Goal: Transaction & Acquisition: Purchase product/service

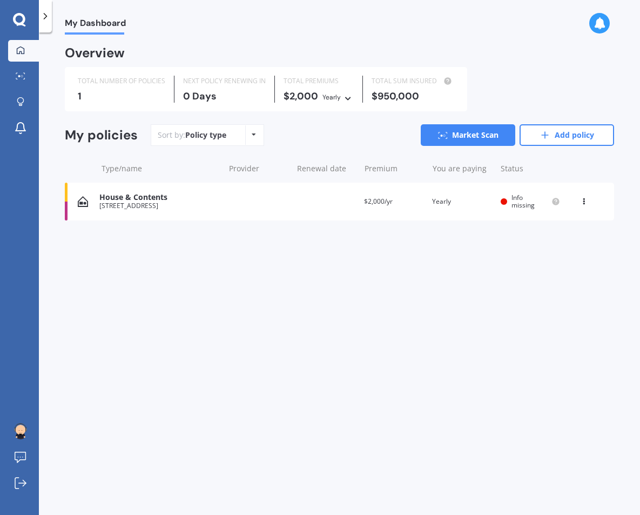
click at [19, 20] on icon at bounding box center [19, 20] width 13 height 14
click at [485, 133] on link "Market Scan" at bounding box center [468, 135] width 94 height 22
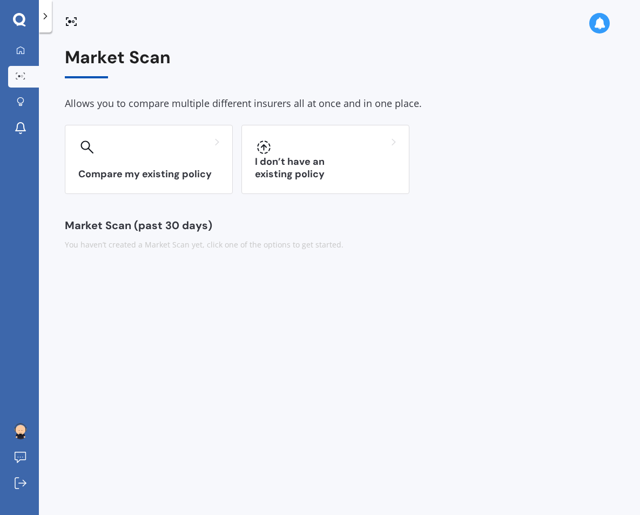
click at [26, 39] on div "My Dashboard Market Scan Explore insurance Notifications [PERSON_NAME] Submit f…" at bounding box center [19, 257] width 39 height 515
click at [21, 47] on icon at bounding box center [21, 50] width 8 height 8
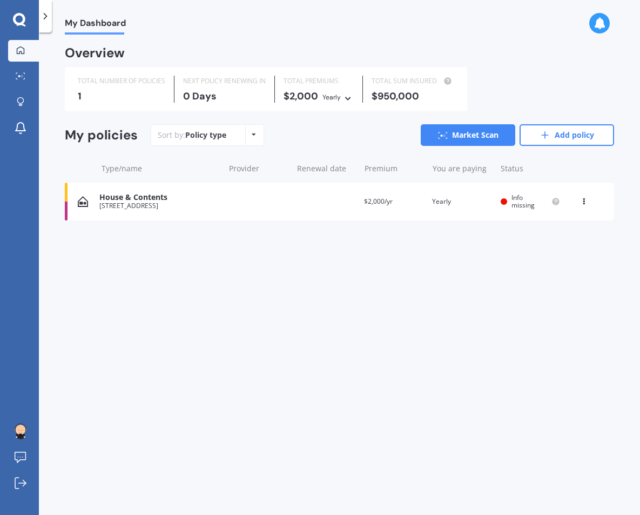
click at [202, 138] on div "Policy type" at bounding box center [205, 135] width 41 height 11
click at [20, 82] on link "Market Scan" at bounding box center [23, 77] width 31 height 22
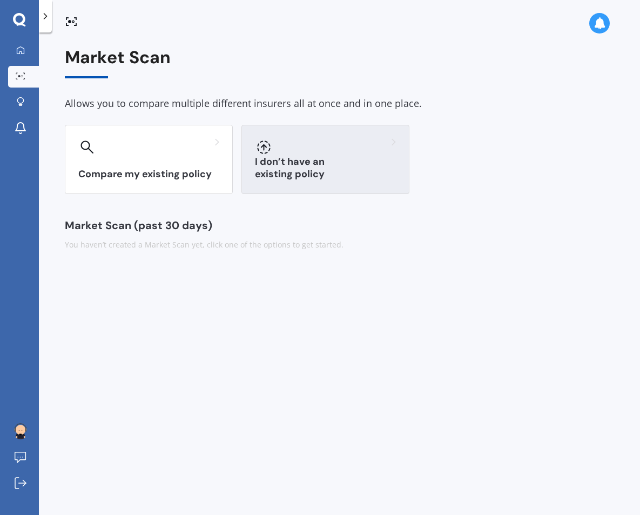
click at [292, 139] on div at bounding box center [325, 146] width 141 height 17
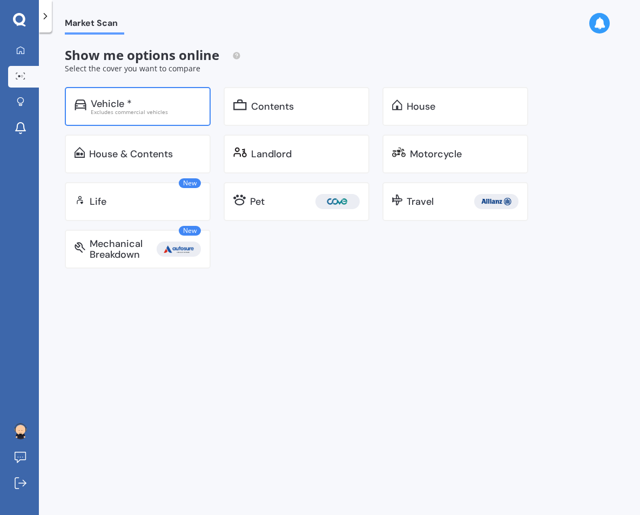
click at [145, 99] on div "Vehicle *" at bounding box center [146, 103] width 110 height 11
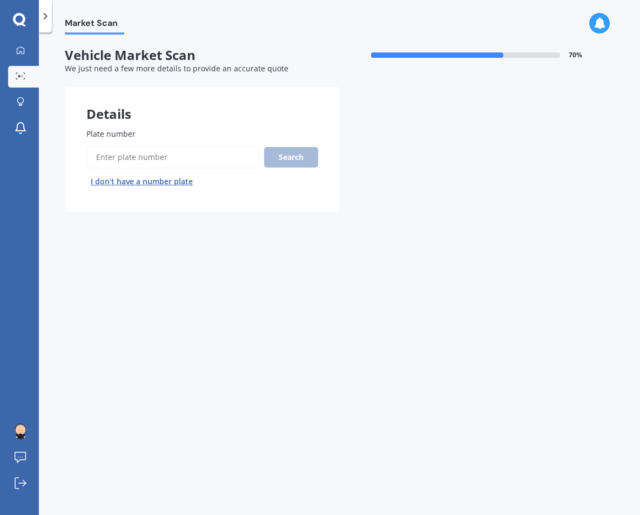
click at [138, 158] on input "Plate number" at bounding box center [172, 157] width 173 height 23
paste input "Unfort"
type input "U"
type input "qgc725"
click at [285, 157] on button "Search" at bounding box center [291, 157] width 54 height 21
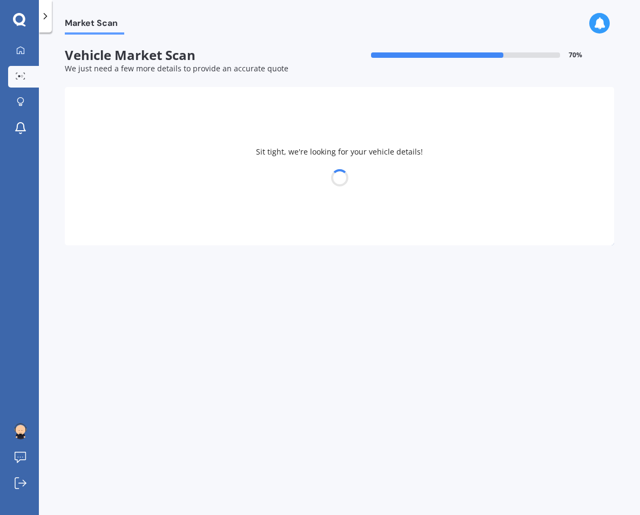
select select "LEXUS"
select select "09"
select select "11"
select select "1986"
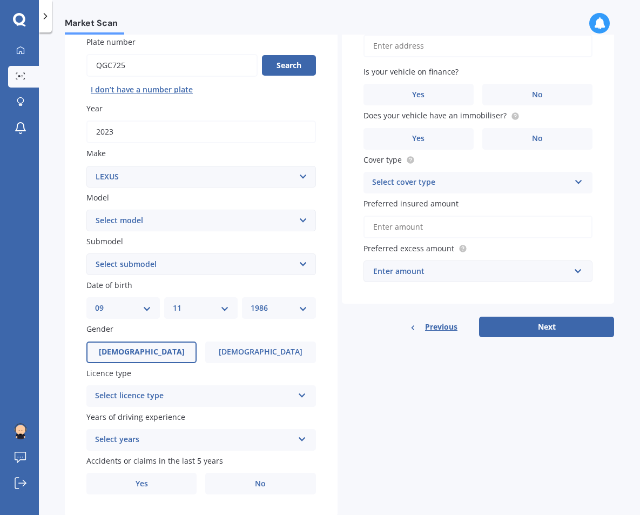
scroll to position [93, 0]
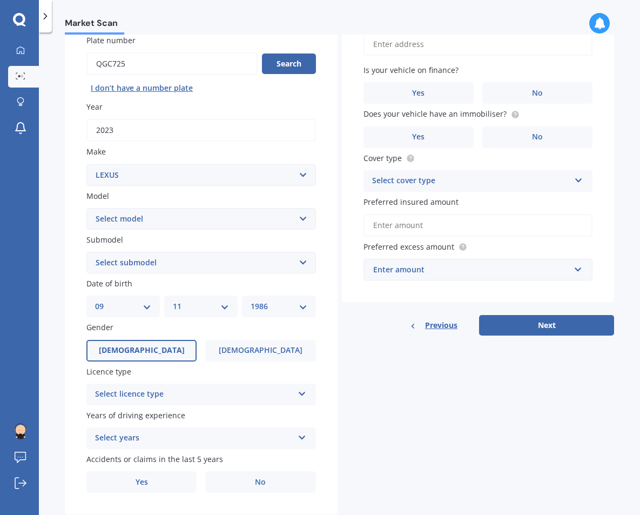
click at [142, 225] on select "Select model AS 460 CT 200 ES 300 ES 350 GS 250 GS 300 GS 350 GS 430 GS 450 GS …" at bounding box center [200, 219] width 229 height 22
select select "RX 350"
click at [86, 208] on select "Select model AS 460 CT 200 ES 300 ES 350 GS 250 GS 300 GS 350 GS 430 GS 450 GS …" at bounding box center [200, 219] width 229 height 22
click at [164, 266] on select "Select submodel (All)" at bounding box center [200, 263] width 229 height 22
select select "(ALL)"
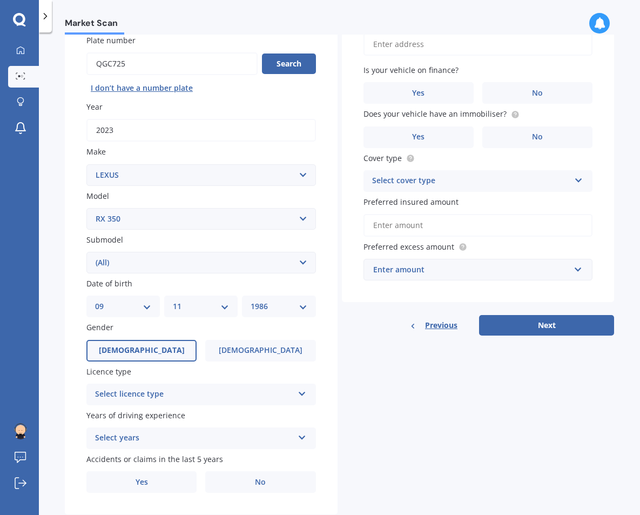
click at [86, 253] on select "Select submodel (All)" at bounding box center [200, 263] width 229 height 22
click at [107, 303] on select "DD 01 02 03 04 05 06 07 08 09 10 11 12 13 14 15 16 17 18 19 20 21 22 23 24 25 2…" at bounding box center [123, 306] width 56 height 12
click at [95, 302] on select "DD 01 02 03 04 05 06 07 08 09 10 11 12 13 14 15 16 17 18 19 20 21 22 23 24 25 2…" at bounding box center [123, 306] width 56 height 12
click at [137, 310] on select "DD 01 02 03 04 05 06 07 08 09 10 11 12 13 14 15 16 17 18 19 20 21 22 23 24 25 2…" at bounding box center [123, 306] width 56 height 12
select select "29"
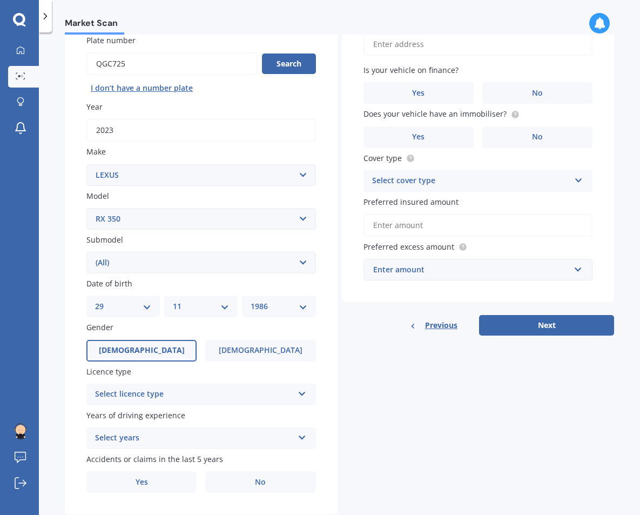
click at [95, 302] on select "DD 01 02 03 04 05 06 07 08 09 10 11 12 13 14 15 16 17 18 19 20 21 22 23 24 25 2…" at bounding box center [123, 306] width 56 height 12
click at [192, 306] on select "MM 01 02 03 04 05 06 07 08 09 10 11 12" at bounding box center [201, 306] width 56 height 12
select select "08"
click at [173, 302] on select "MM 01 02 03 04 05 06 07 08 09 10 11 12" at bounding box center [201, 306] width 56 height 12
click at [264, 309] on select "YYYY 2025 2024 2023 2022 2021 2020 2019 2018 2017 2016 2015 2014 2013 2012 2011…" at bounding box center [279, 306] width 56 height 12
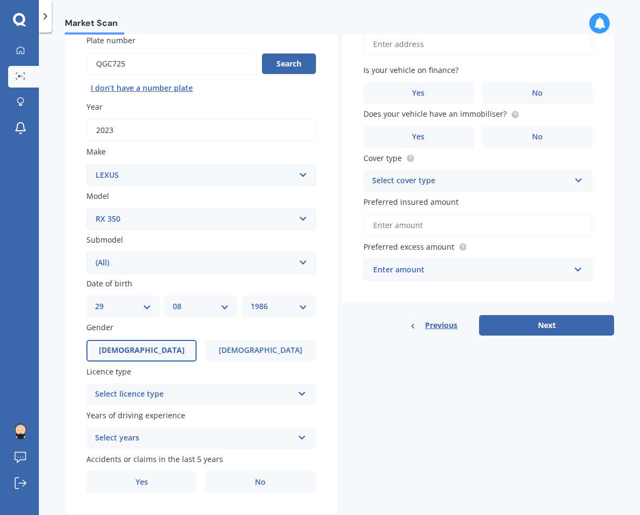
select select "1991"
click at [251, 302] on select "YYYY 2025 2024 2023 2022 2021 2020 2019 2018 2017 2016 2015 2014 2013 2012 2011…" at bounding box center [279, 306] width 56 height 12
click at [275, 351] on label "[DEMOGRAPHIC_DATA]" at bounding box center [260, 351] width 110 height 22
click at [0, 0] on input "[DEMOGRAPHIC_DATA]" at bounding box center [0, 0] width 0 height 0
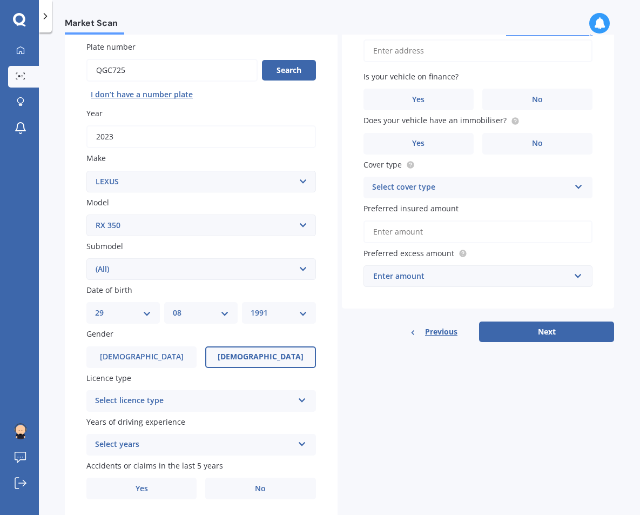
scroll to position [100, 0]
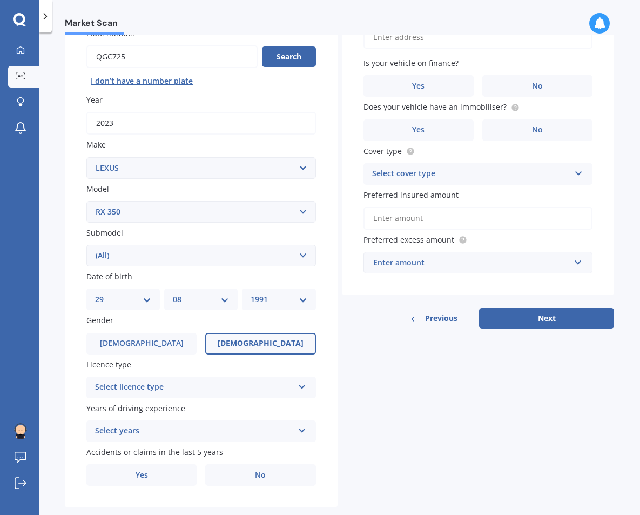
click at [204, 384] on div "Select licence type" at bounding box center [194, 387] width 198 height 13
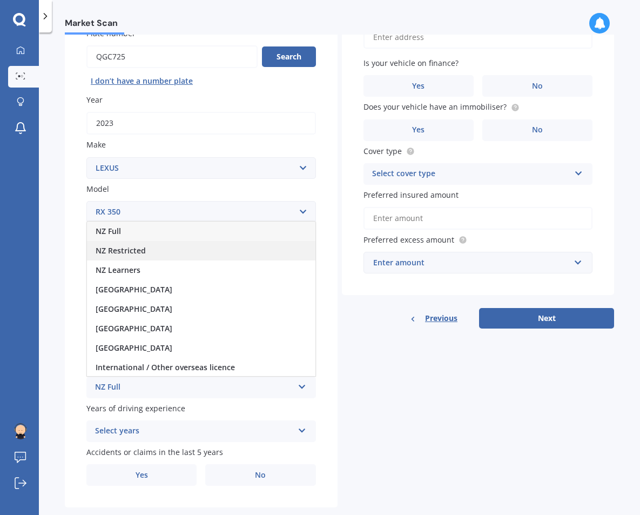
click at [161, 245] on div "NZ Restricted" at bounding box center [201, 250] width 228 height 19
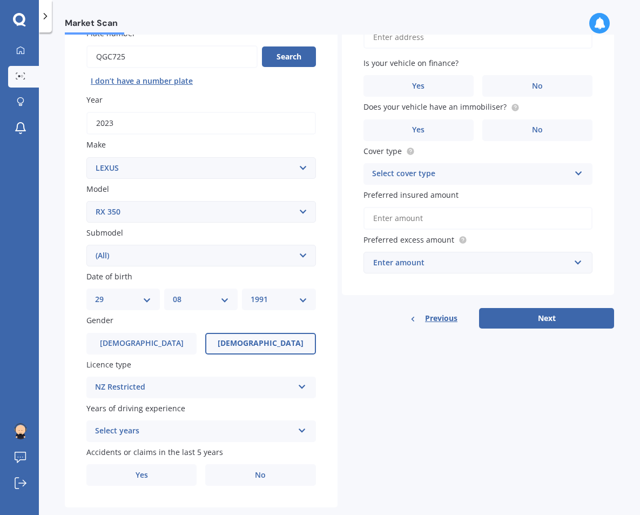
click at [113, 393] on div "NZ Restricted" at bounding box center [194, 387] width 198 height 13
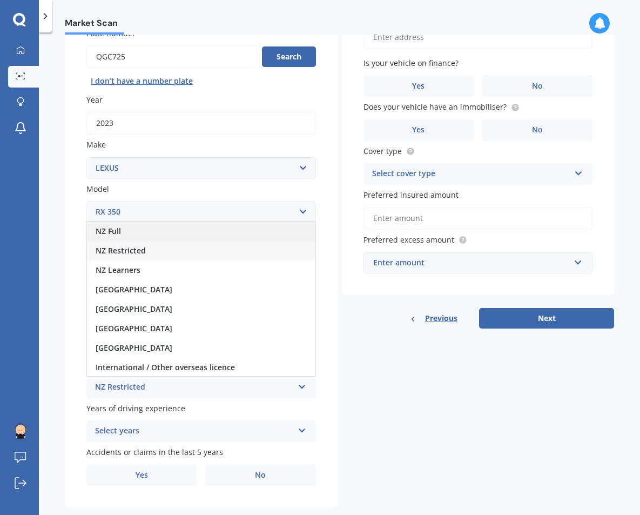
click at [126, 227] on div "NZ Full" at bounding box center [201, 230] width 228 height 19
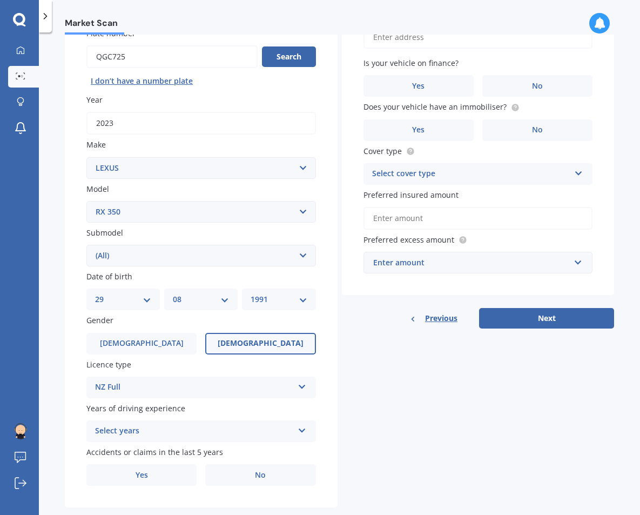
scroll to position [124, 0]
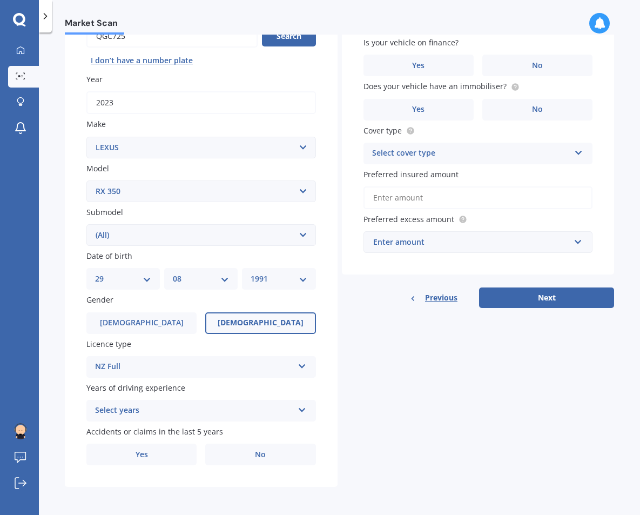
click at [187, 404] on div "Select years" at bounding box center [194, 410] width 198 height 13
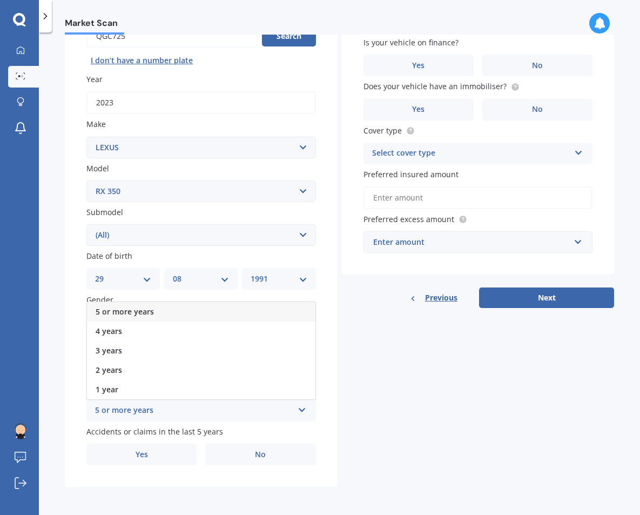
click at [177, 308] on div "5 or more years" at bounding box center [201, 311] width 228 height 19
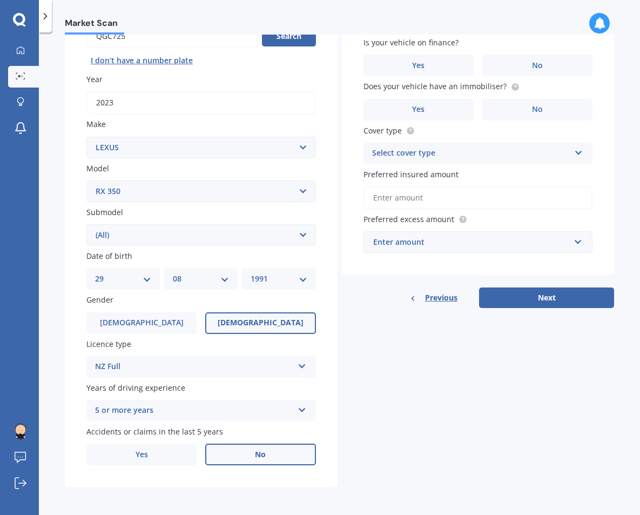
click at [237, 451] on label "No" at bounding box center [260, 454] width 110 height 22
click at [0, 0] on input "No" at bounding box center [0, 0] width 0 height 0
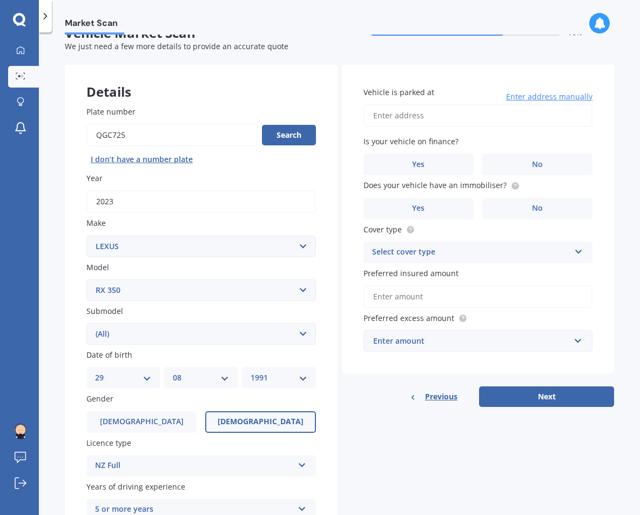
scroll to position [0, 0]
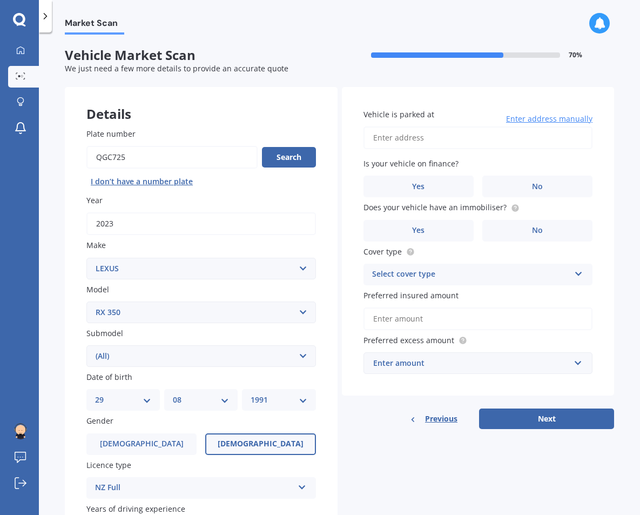
click at [417, 135] on input "Vehicle is parked at" at bounding box center [477, 137] width 229 height 23
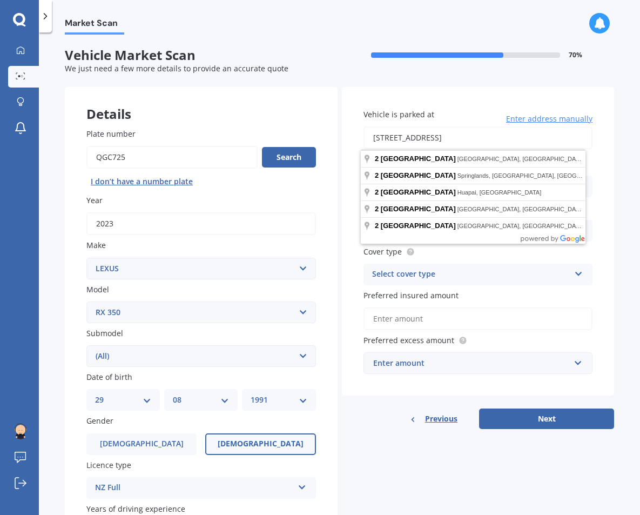
click at [485, 143] on div "Vehicle is parked at [STREET_ADDRESS] Enter address manually Is your vehicle on…" at bounding box center [478, 241] width 273 height 309
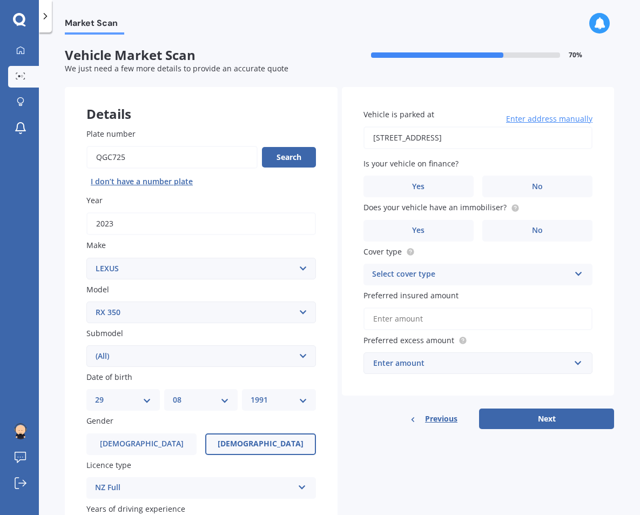
click at [441, 137] on input "[STREET_ADDRESS]" at bounding box center [477, 137] width 229 height 23
click at [427, 141] on input "[STREET_ADDRESS]" at bounding box center [477, 137] width 229 height 23
drag, startPoint x: 507, startPoint y: 135, endPoint x: 422, endPoint y: 134, distance: 85.3
click at [422, 134] on input "[STREET_ADDRESS]" at bounding box center [477, 137] width 229 height 23
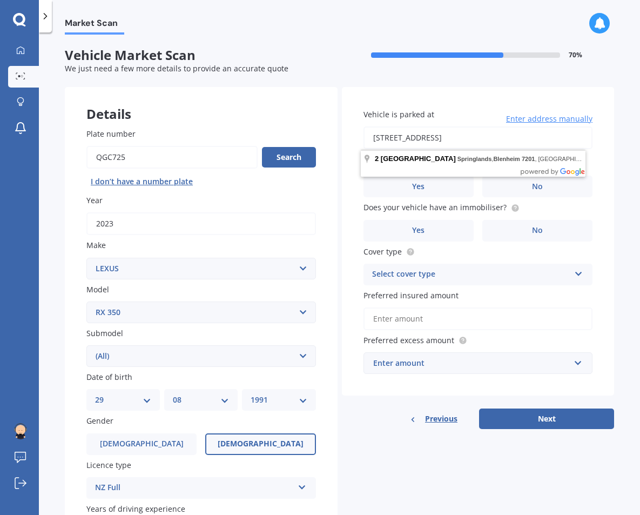
drag, startPoint x: 424, startPoint y: 140, endPoint x: 557, endPoint y: 134, distance: 132.4
click at [485, 134] on input "[STREET_ADDRESS]" at bounding box center [477, 137] width 229 height 23
type input "[STREET_ADDRESS]"
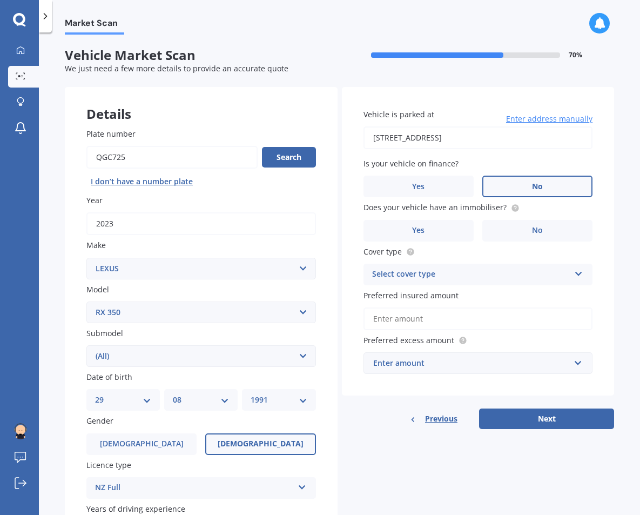
click at [485, 179] on label "No" at bounding box center [537, 186] width 110 height 22
click at [0, 0] on input "No" at bounding box center [0, 0] width 0 height 0
click at [404, 230] on label "Yes" at bounding box center [418, 231] width 110 height 22
click at [0, 0] on input "Yes" at bounding box center [0, 0] width 0 height 0
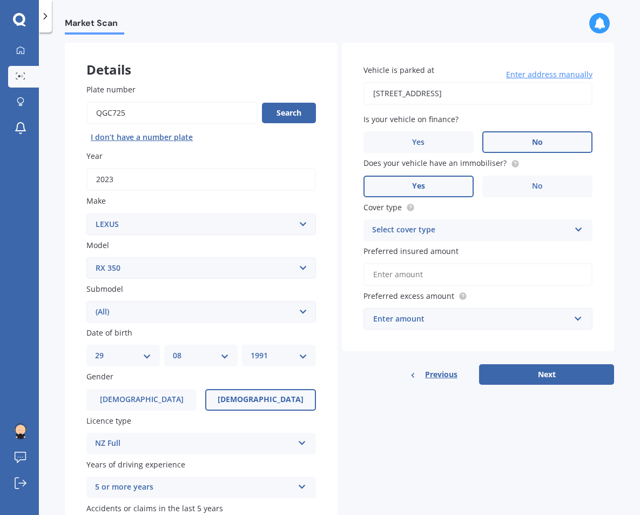
scroll to position [78, 0]
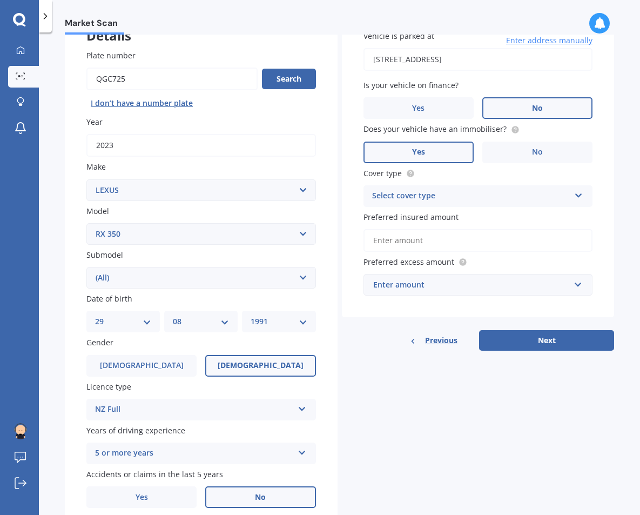
click at [421, 199] on div "Select cover type" at bounding box center [471, 196] width 198 height 13
click at [410, 221] on span "Comprehensive" at bounding box center [401, 217] width 57 height 10
click at [404, 241] on input "Preferred insured amount" at bounding box center [477, 240] width 229 height 23
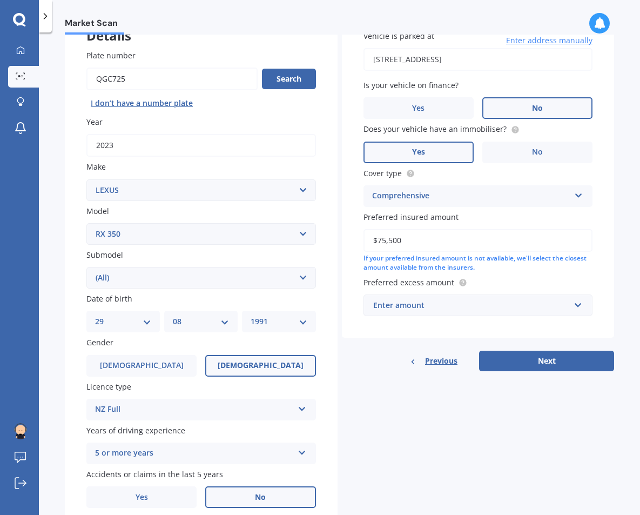
type input "$75,500"
click at [419, 307] on div "Enter amount" at bounding box center [471, 305] width 197 height 12
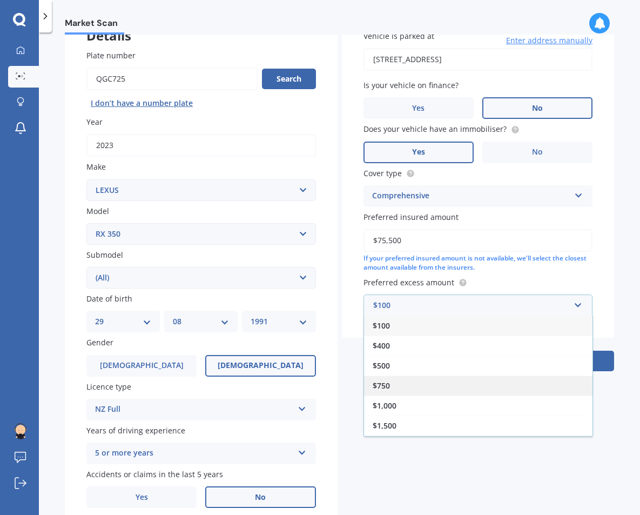
click at [407, 384] on div "$750" at bounding box center [478, 385] width 228 height 20
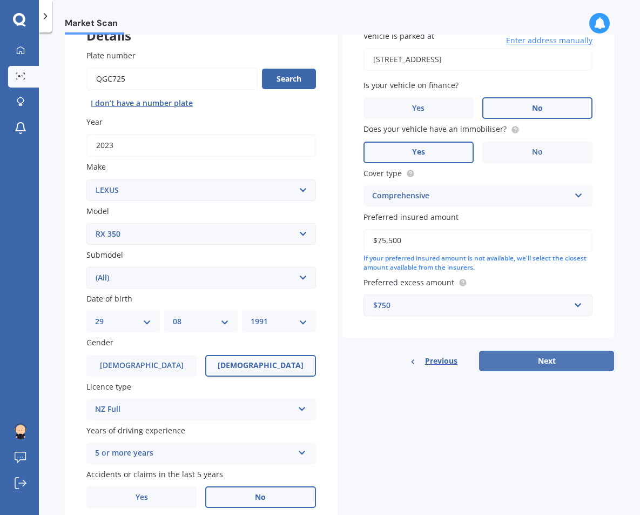
click at [485, 363] on button "Next" at bounding box center [546, 360] width 135 height 21
select select "29"
select select "08"
select select "1991"
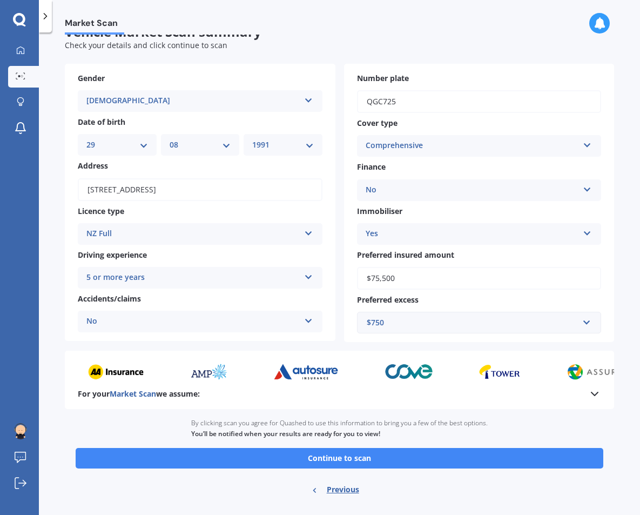
scroll to position [44, 0]
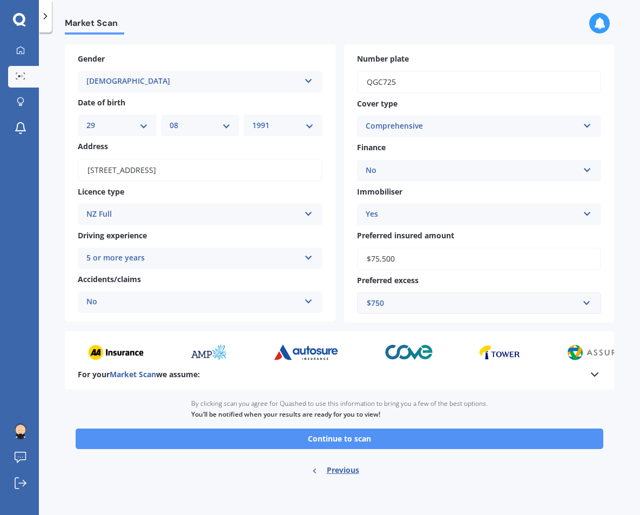
click at [320, 439] on button "Continue to scan" at bounding box center [339, 438] width 527 height 21
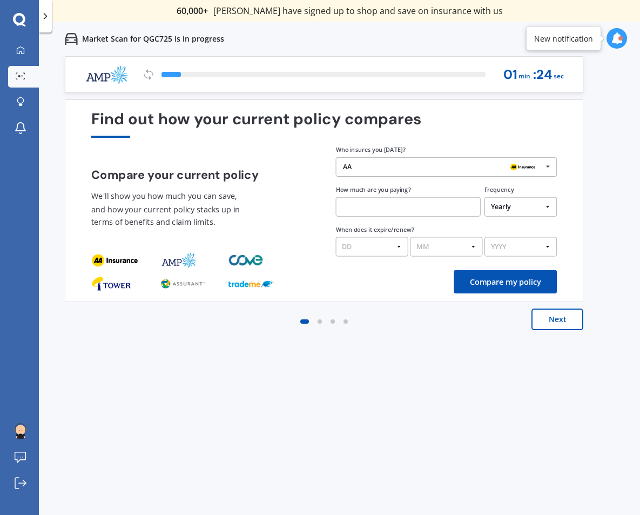
click at [469, 172] on div "AA AA Tower AMI State AMP ANZ ASB BNZ Trade Me Insurance Westpac Other" at bounding box center [446, 166] width 221 height 19
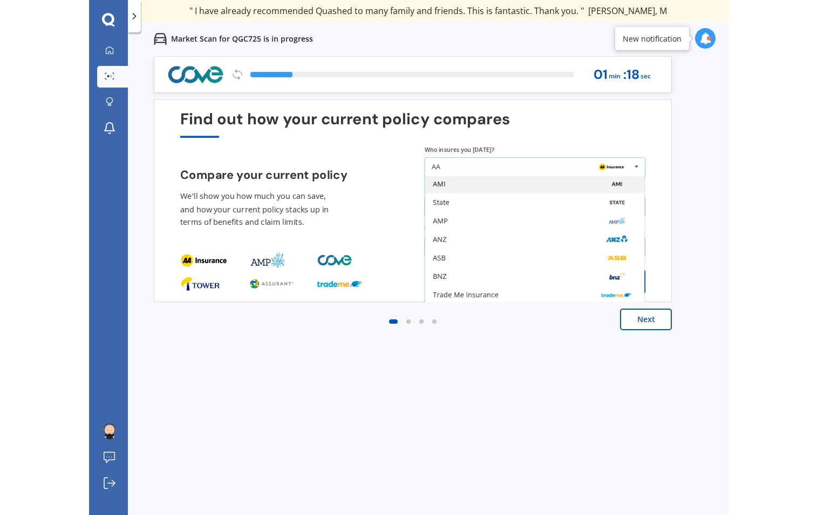
scroll to position [71, 0]
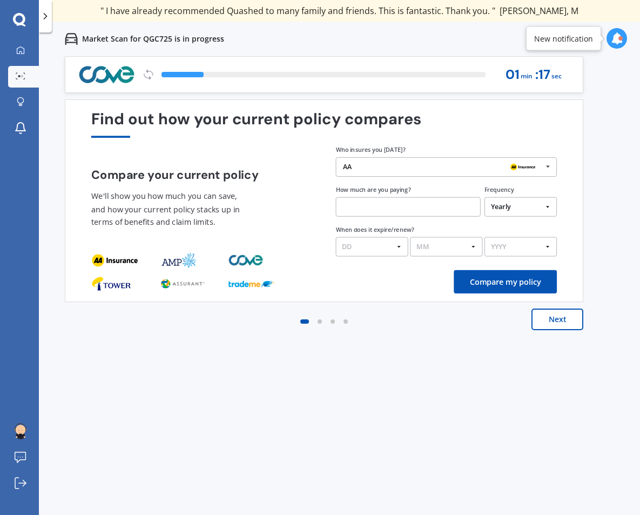
click at [485, 172] on div "Find out how your current policy compares Compare your current policy We'll sho…" at bounding box center [324, 200] width 518 height 202
click at [485, 320] on button "Next" at bounding box center [557, 319] width 52 height 22
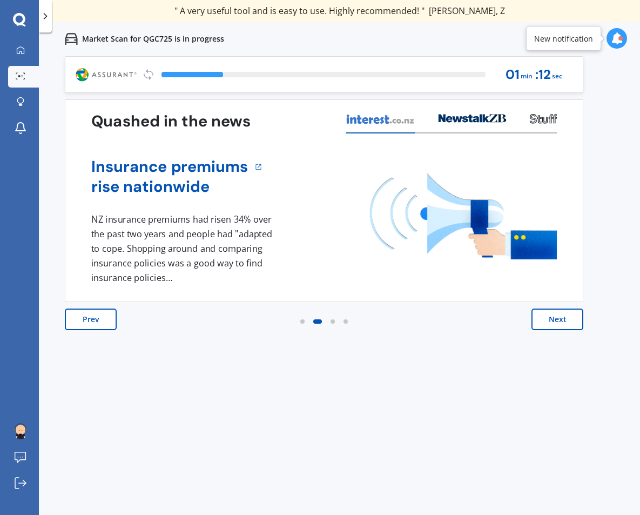
click at [485, 320] on button "Next" at bounding box center [557, 319] width 52 height 22
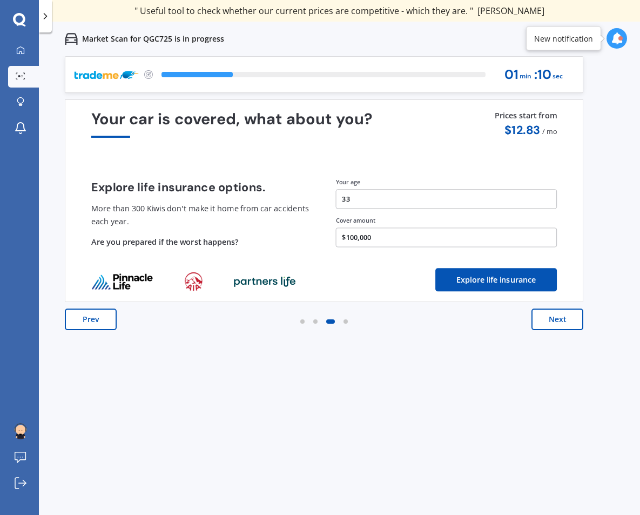
click at [485, 320] on button "Next" at bounding box center [557, 319] width 52 height 22
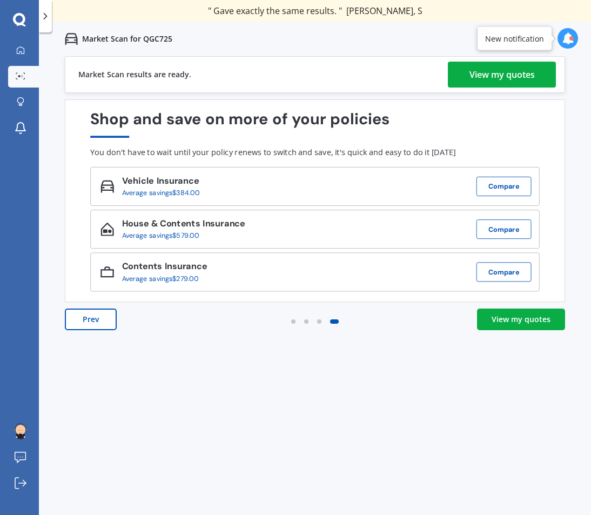
click at [485, 70] on div "View my quotes" at bounding box center [501, 75] width 65 height 26
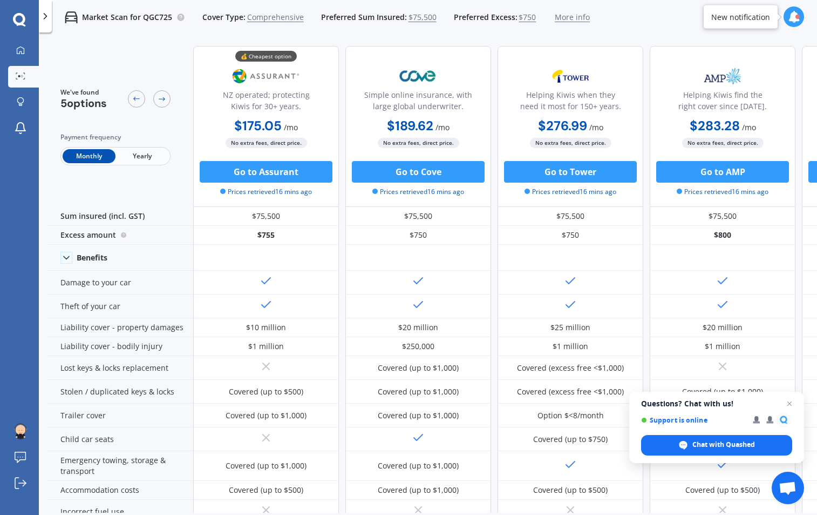
click at [155, 156] on span "Yearly" at bounding box center [142, 156] width 53 height 14
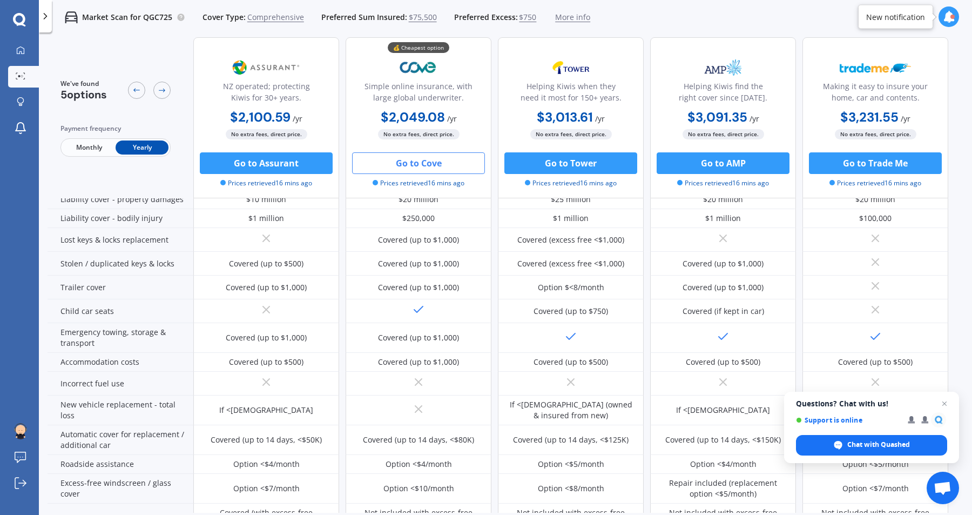
scroll to position [64, 0]
